Goal: Information Seeking & Learning: Understand process/instructions

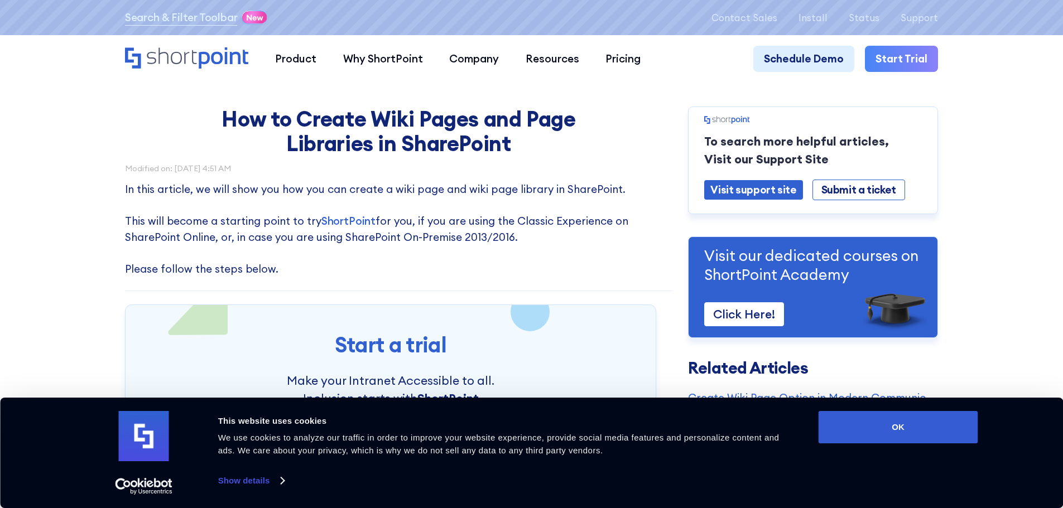
click at [269, 480] on link "Show details" at bounding box center [251, 481] width 66 height 17
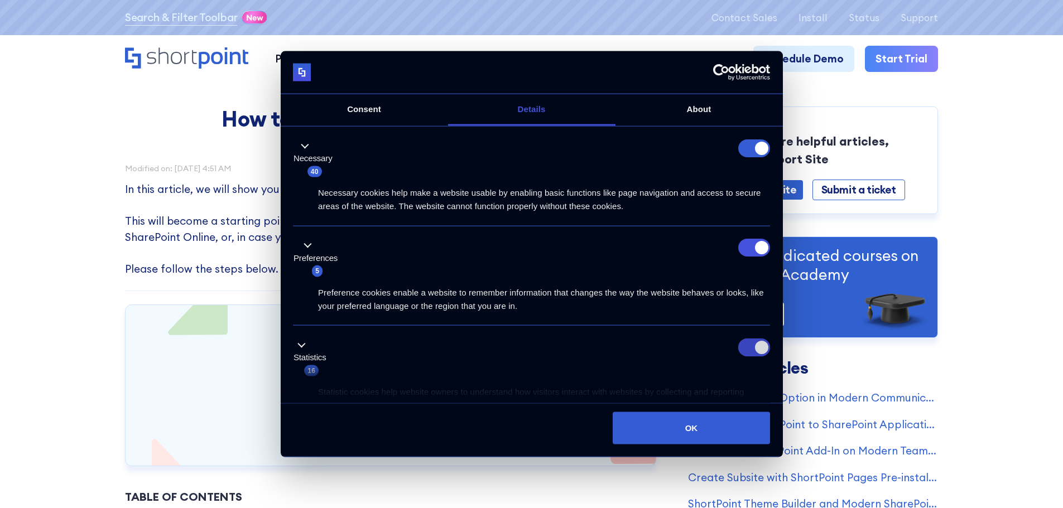
click at [752, 345] on input "Statistics" at bounding box center [754, 347] width 32 height 18
checkbox input "false"
click at [748, 252] on input "Preferences" at bounding box center [754, 248] width 32 height 18
checkbox input "false"
drag, startPoint x: 742, startPoint y: 148, endPoint x: 626, endPoint y: 74, distance: 137.9
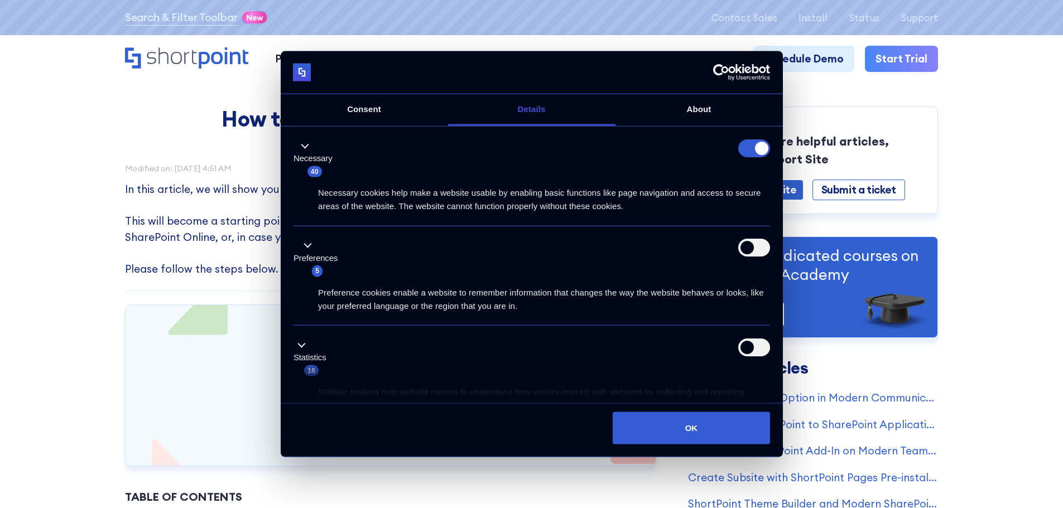
click at [743, 148] on form at bounding box center [754, 148] width 32 height 18
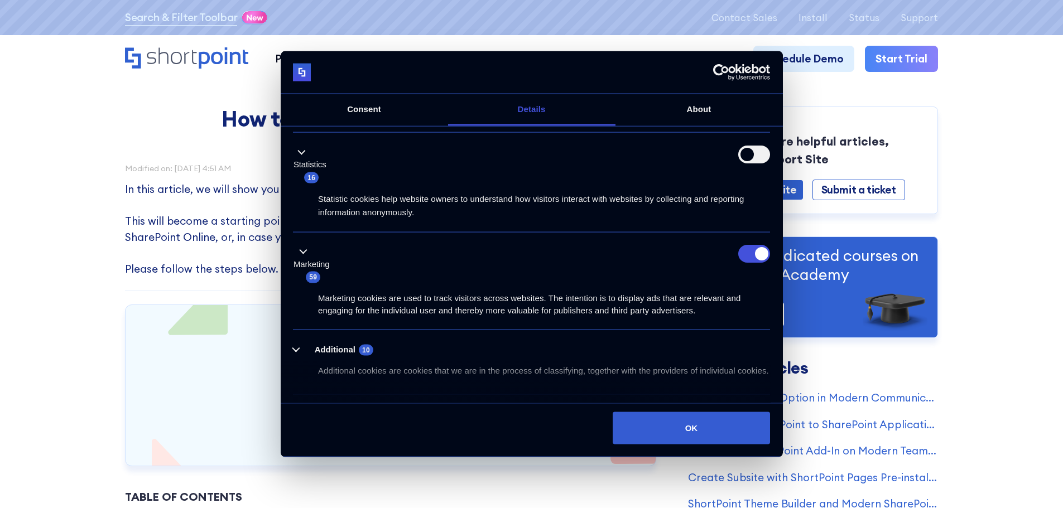
scroll to position [223, 0]
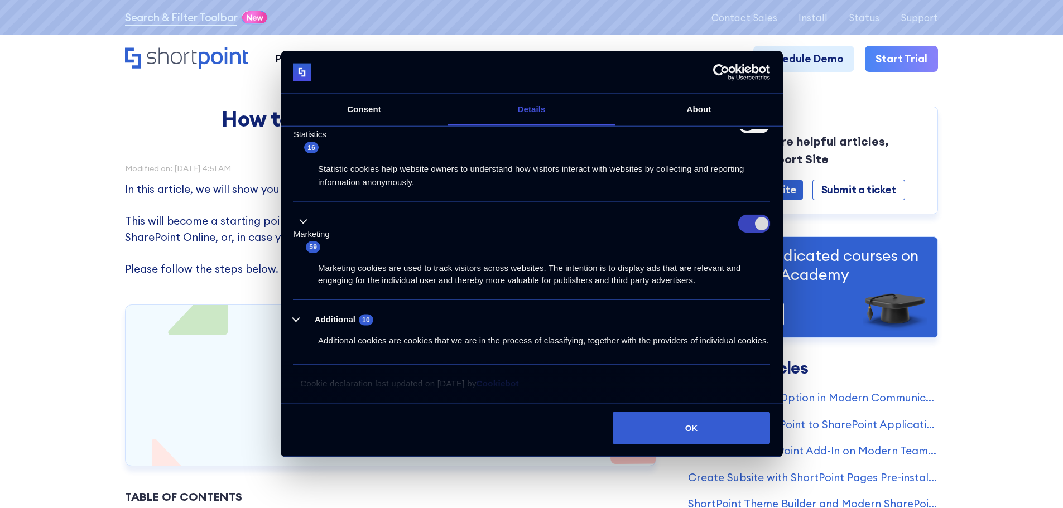
click at [749, 224] on input "Marketing" at bounding box center [754, 224] width 32 height 18
checkbox input "false"
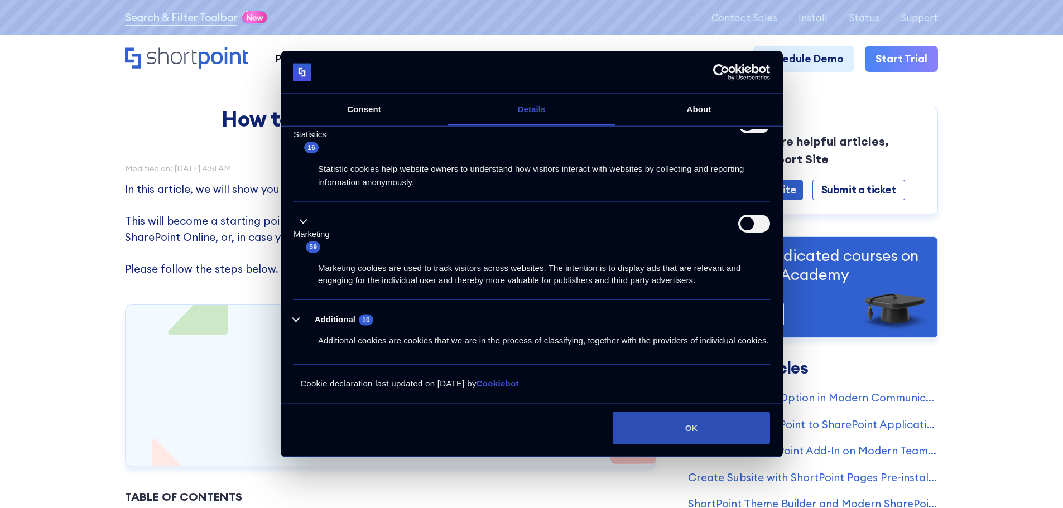
click at [690, 422] on button "OK" at bounding box center [691, 428] width 157 height 32
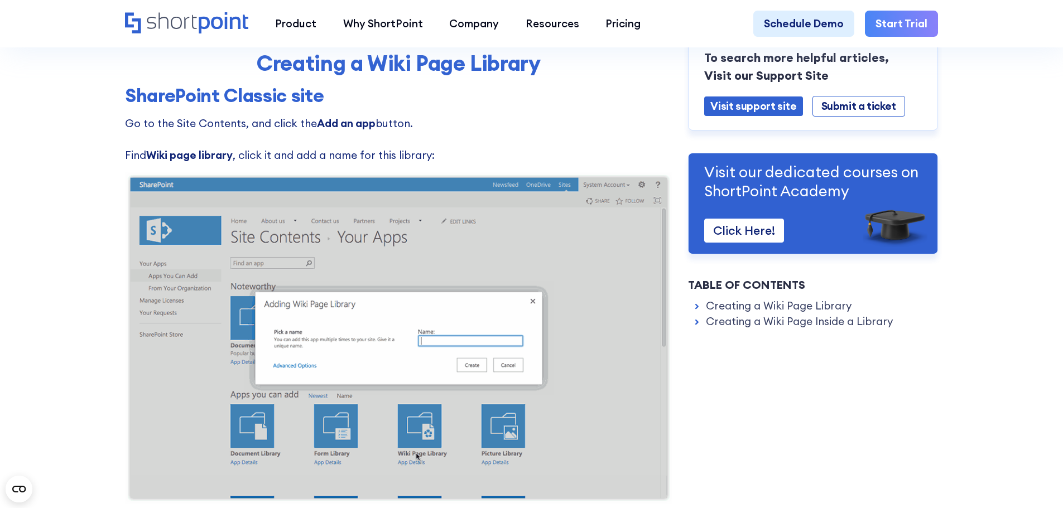
scroll to position [558, 0]
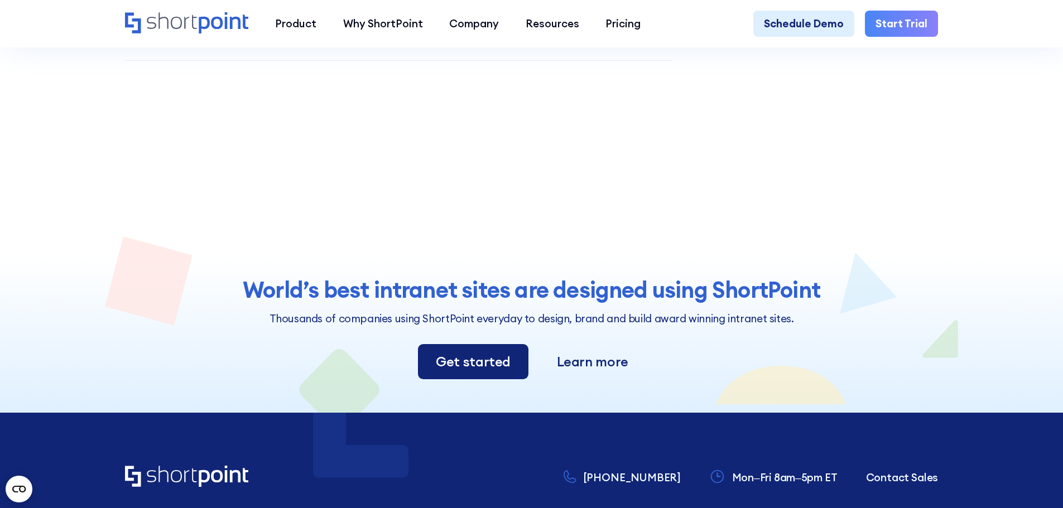
scroll to position [2846, 0]
